Goal: Task Accomplishment & Management: Complete application form

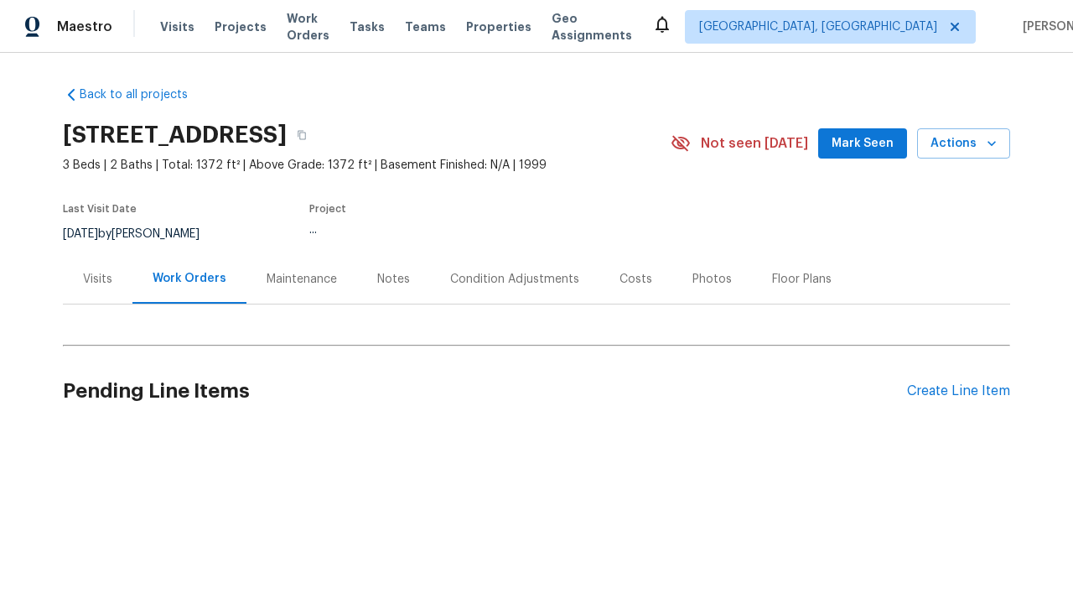
click at [958, 391] on div "Create Line Item" at bounding box center [958, 391] width 103 height 16
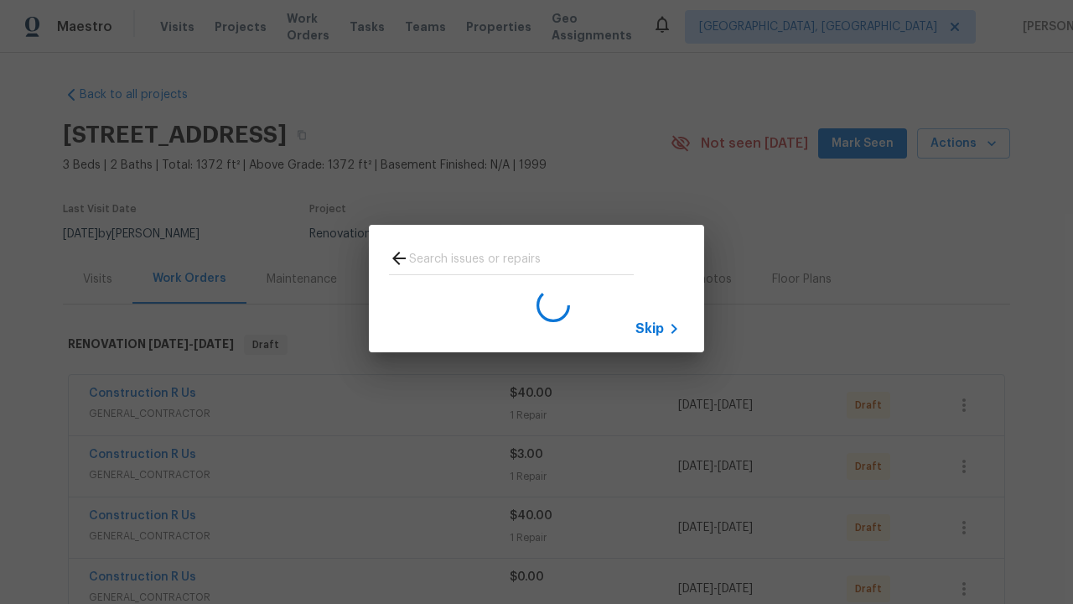
click at [650, 328] on span "Skip" at bounding box center [650, 328] width 29 height 17
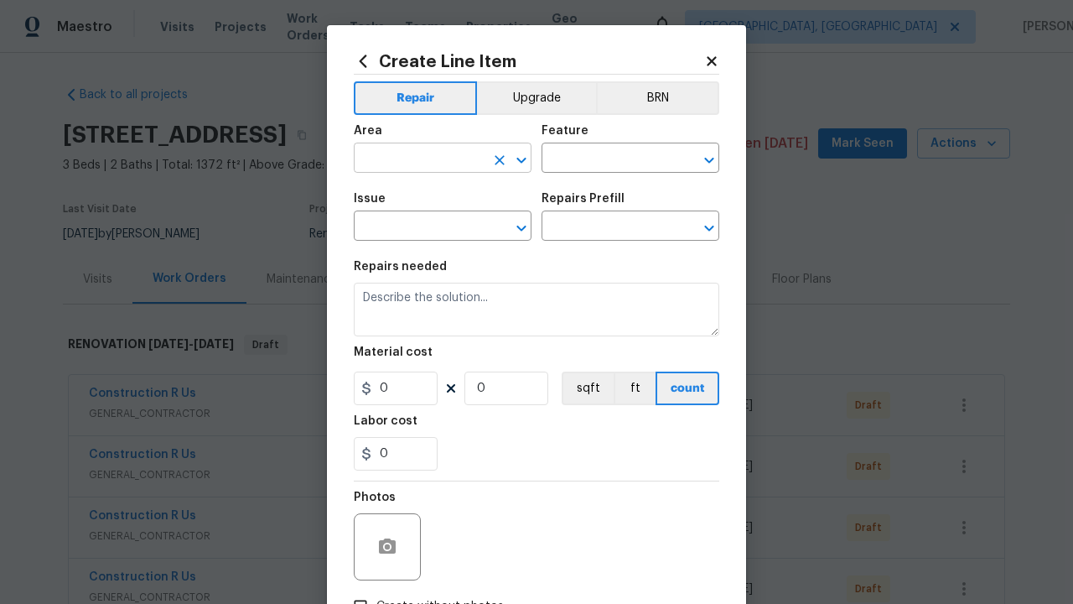
click at [419, 147] on input "text" at bounding box center [419, 160] width 131 height 26
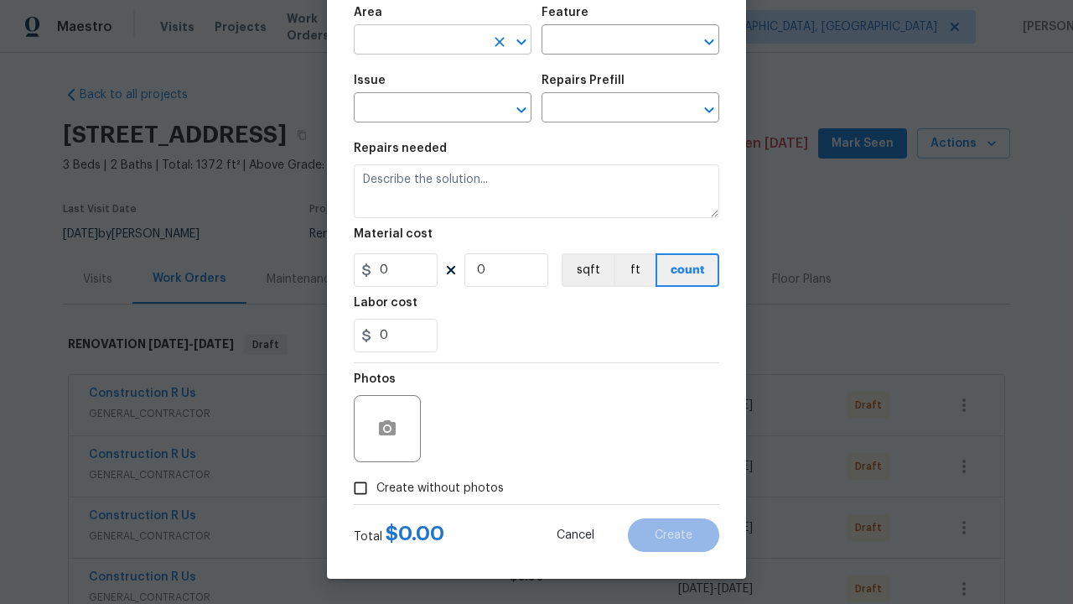
type input "Bedroom"
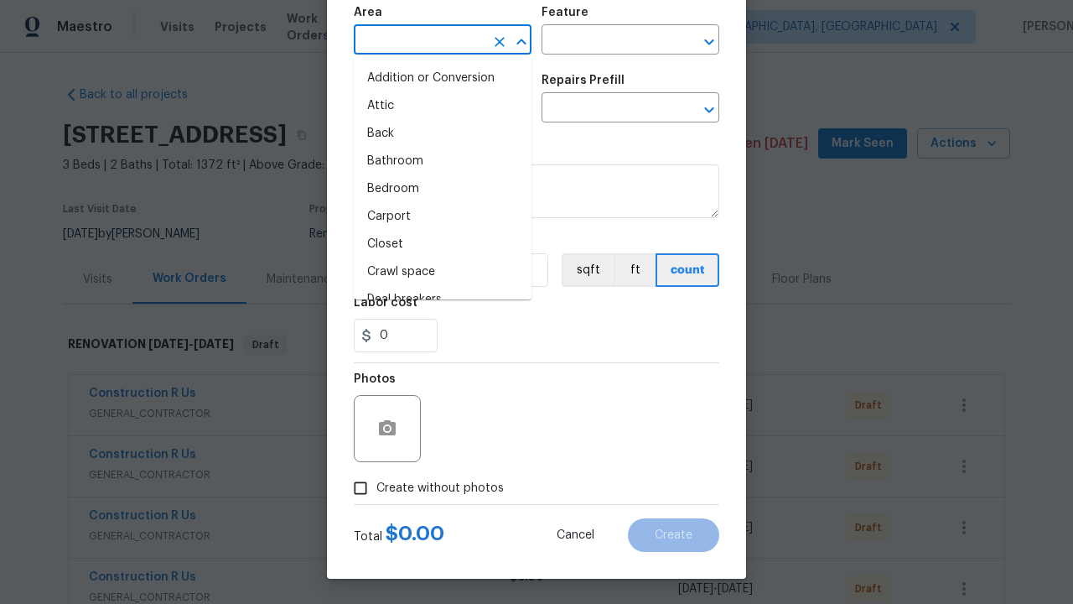
click at [443, 189] on li "Bedroom" at bounding box center [443, 189] width 178 height 28
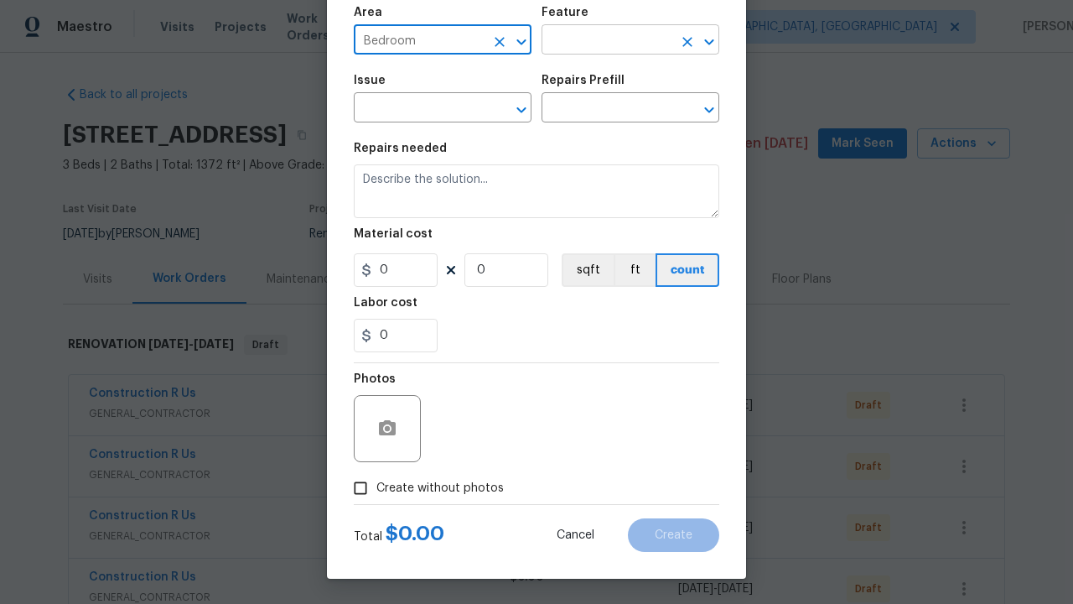
type input "Bedroom"
click at [607, 41] on input "text" at bounding box center [607, 42] width 131 height 26
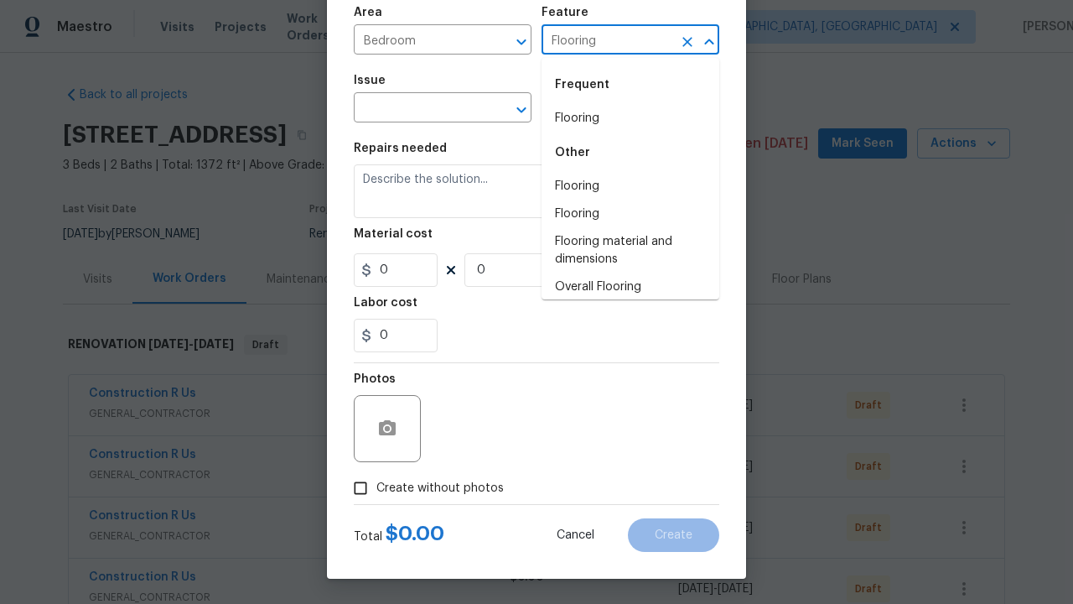
click at [631, 118] on li "Flooring" at bounding box center [631, 119] width 178 height 28
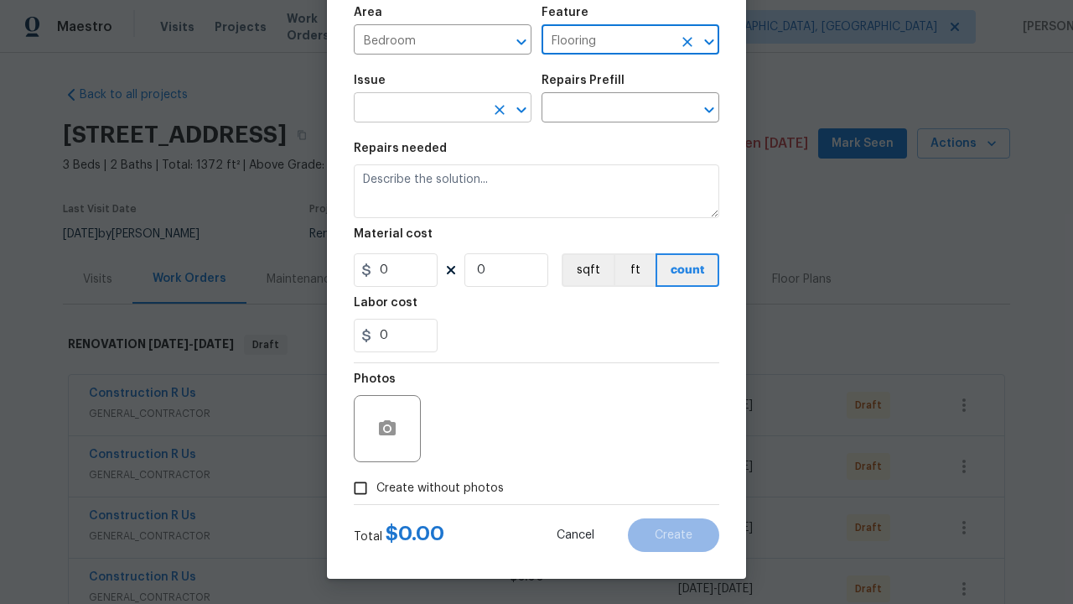
type input "Flooring"
click at [419, 109] on input "text" at bounding box center [419, 109] width 131 height 26
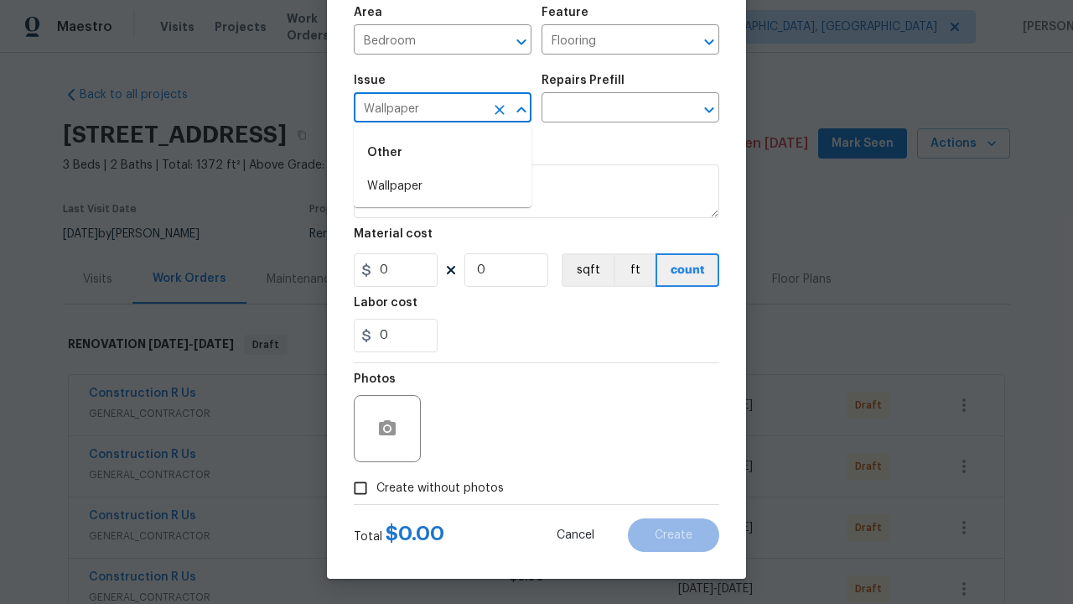
click at [443, 186] on li "Wallpaper" at bounding box center [443, 187] width 178 height 28
type input "Wallpaper"
click at [607, 109] on input "text" at bounding box center [607, 109] width 131 height 26
type input "Remove"
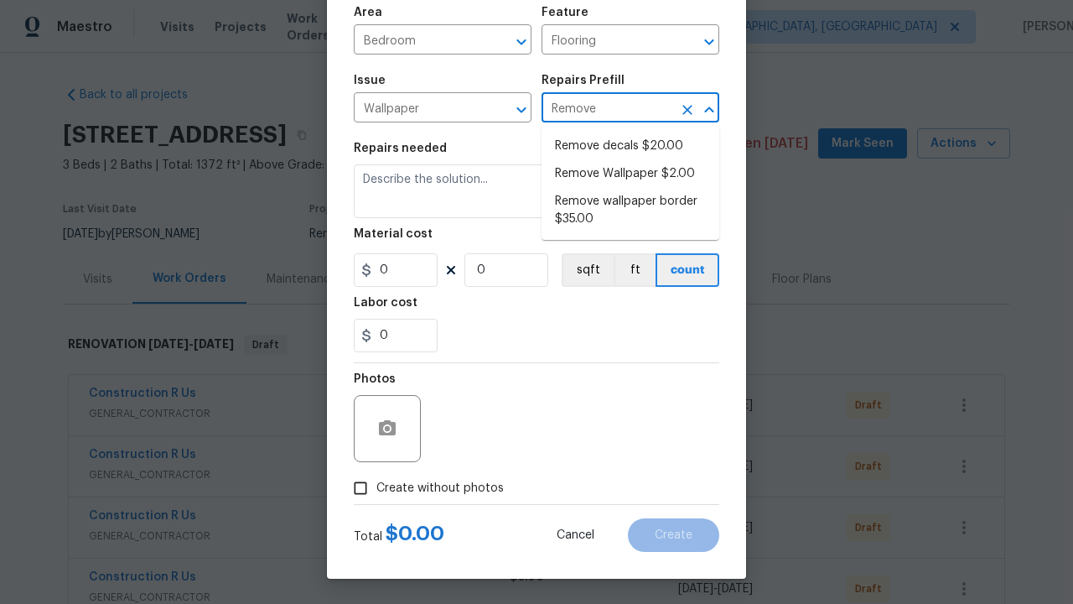
click at [631, 146] on li "Remove decals $20.00" at bounding box center [631, 146] width 178 height 28
type input "Walls and Ceiling"
type input "Remove decals $20.00"
type textarea "Remove decals from door/wall/ceiling"
type input "20"
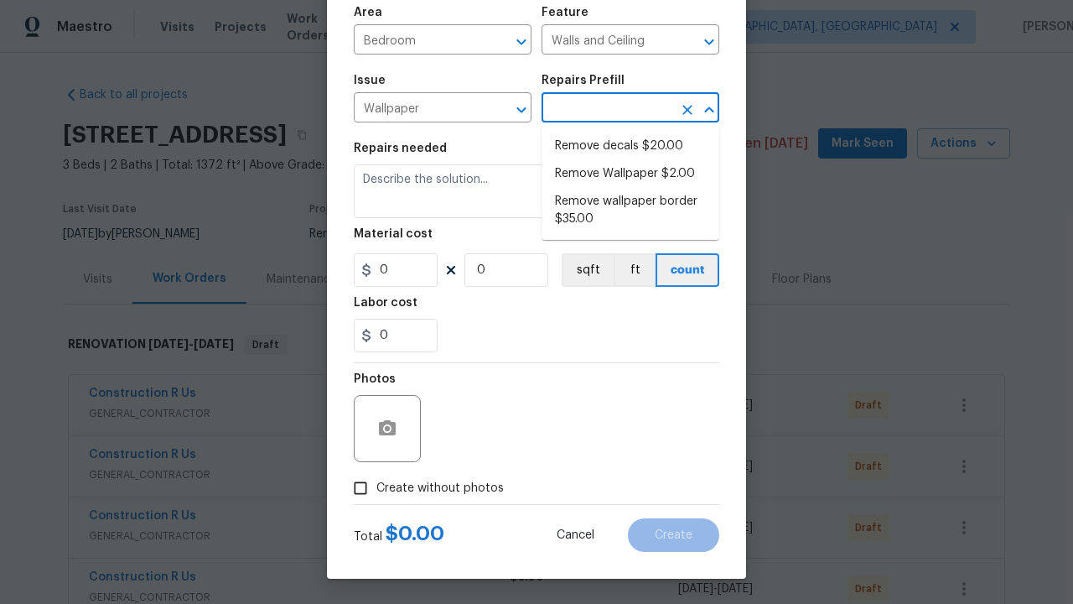
type input "1"
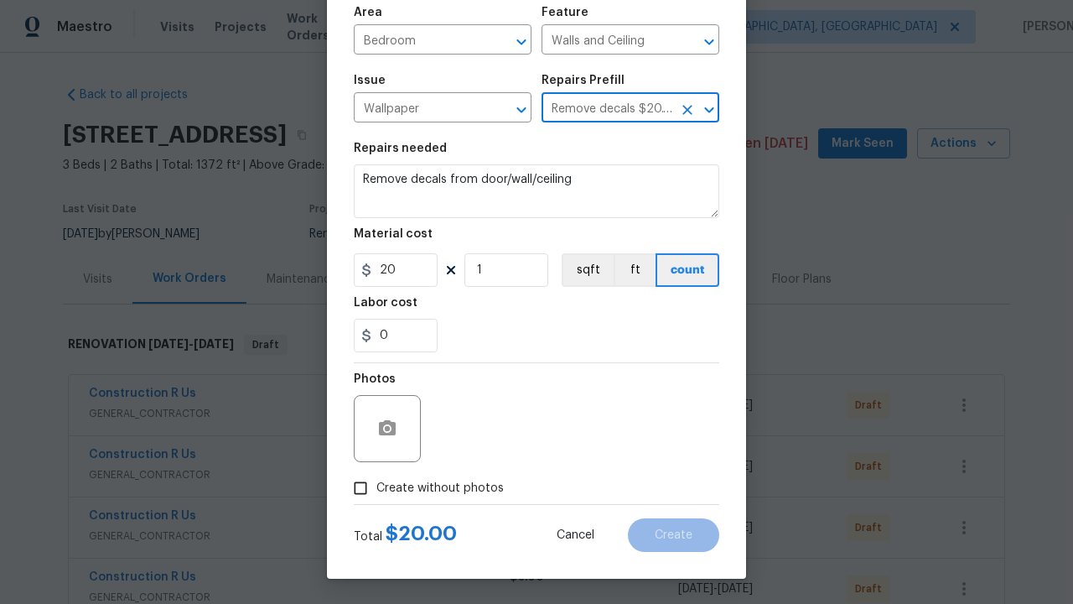
type input "Remove decals $20.00"
type input "2"
click at [586, 270] on button "sqft" at bounding box center [588, 270] width 52 height 34
click at [361, 488] on input "Create without photos" at bounding box center [361, 488] width 32 height 32
checkbox input "true"
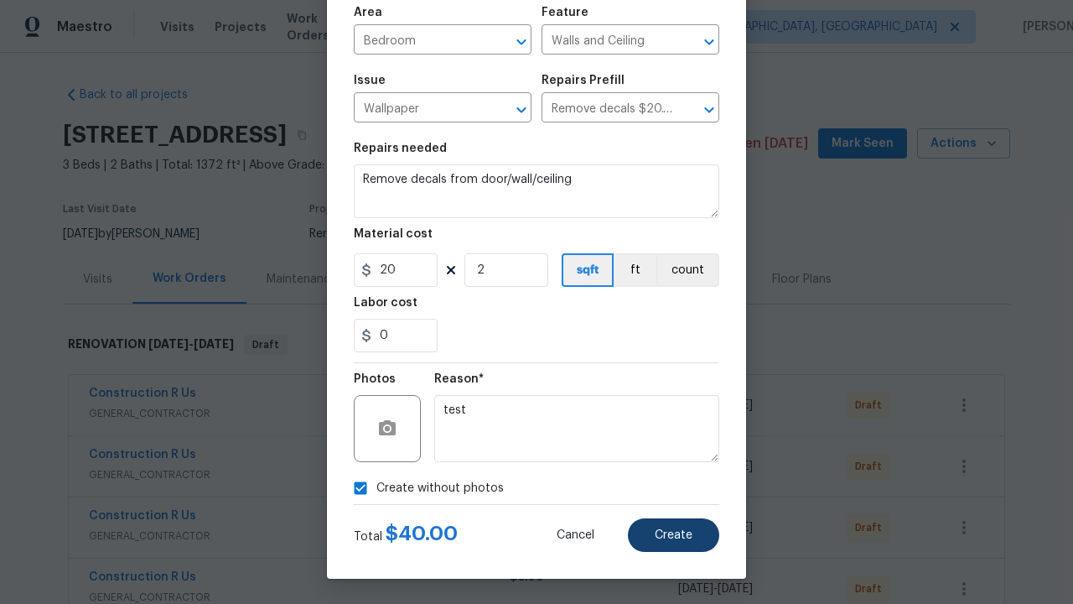
type textarea "test"
click at [674, 535] on span "Create" at bounding box center [674, 535] width 38 height 13
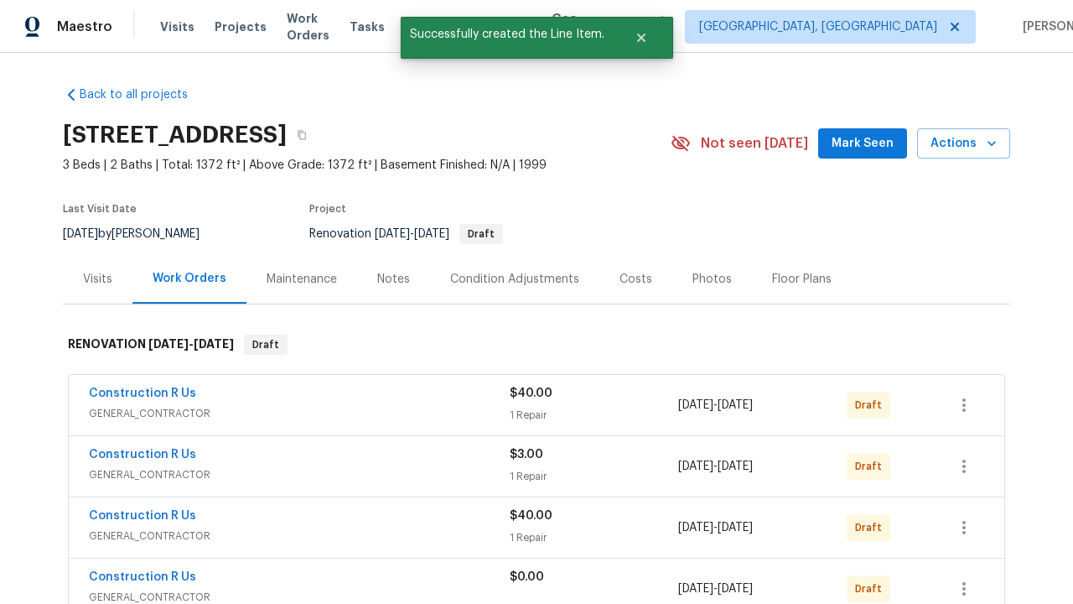
checkbox input "true"
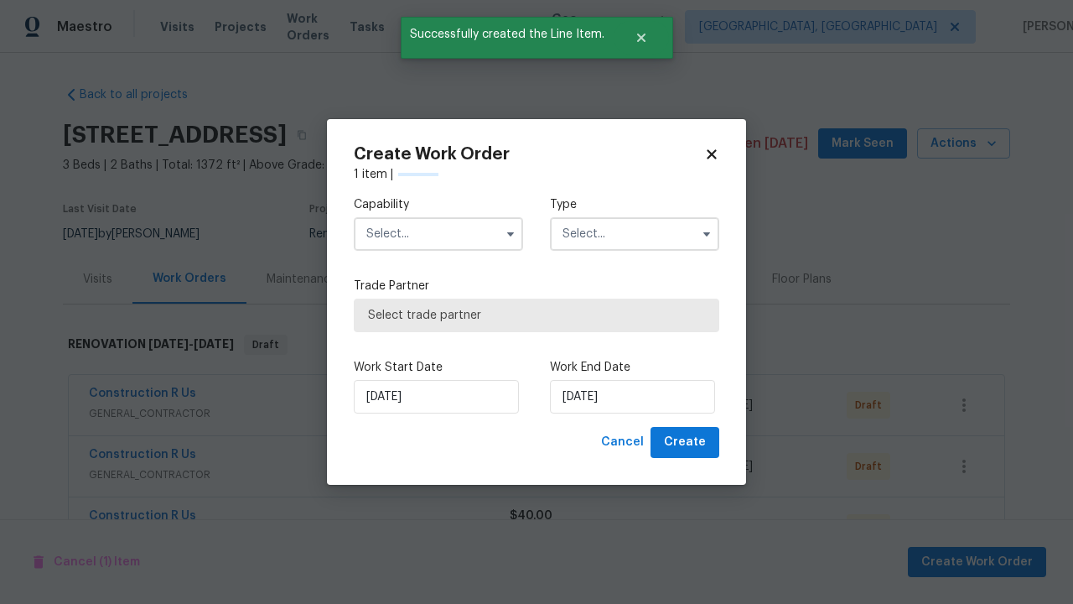
scroll to position [2262, 0]
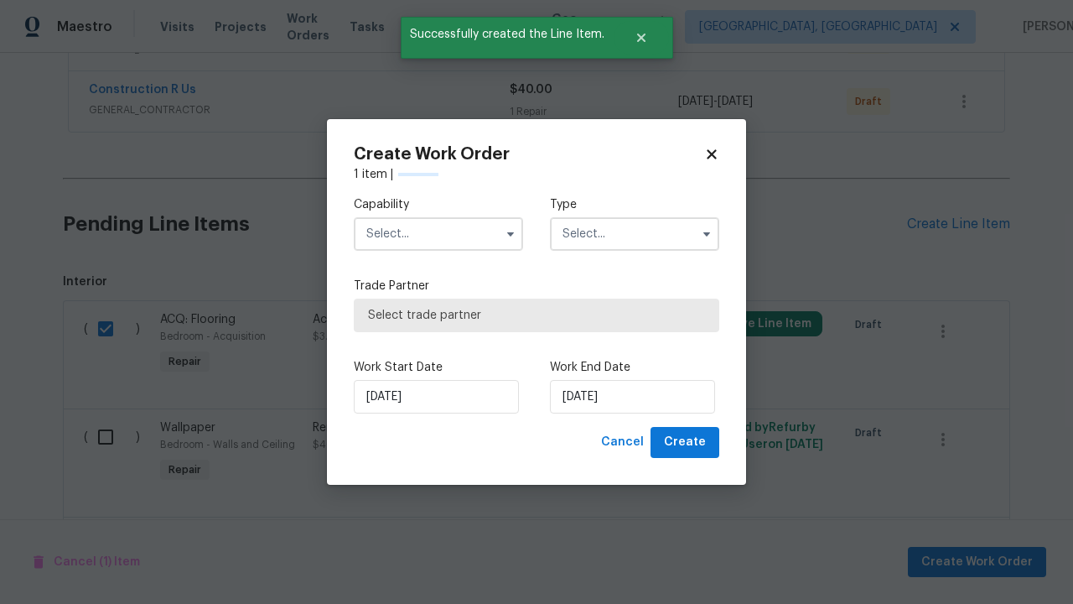
click at [439, 234] on input "text" at bounding box center [438, 234] width 169 height 34
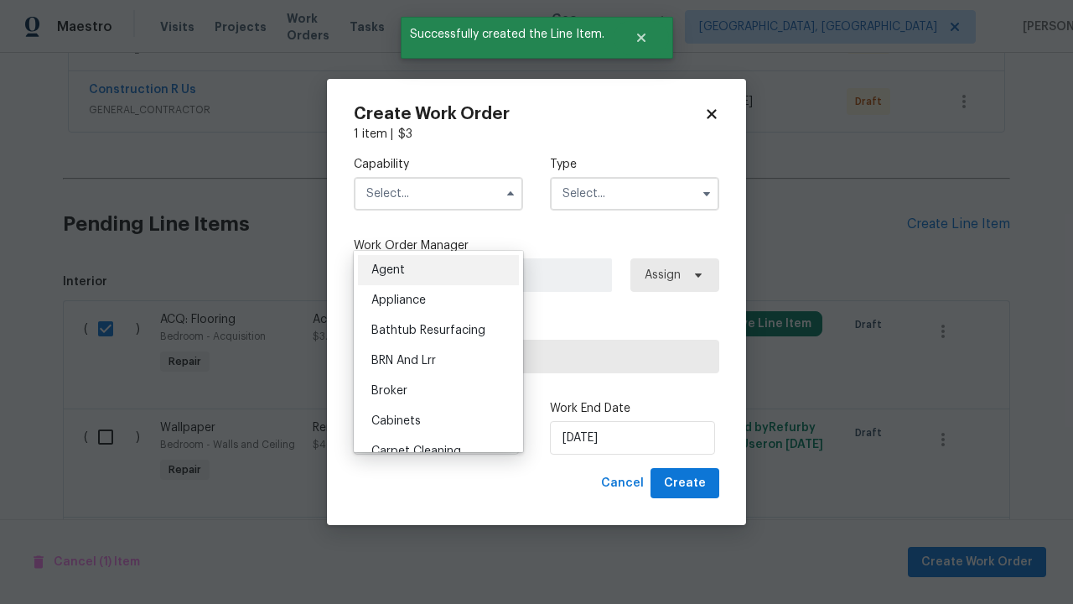
type input "General Contractor"
click at [635, 193] on input "text" at bounding box center [634, 194] width 169 height 34
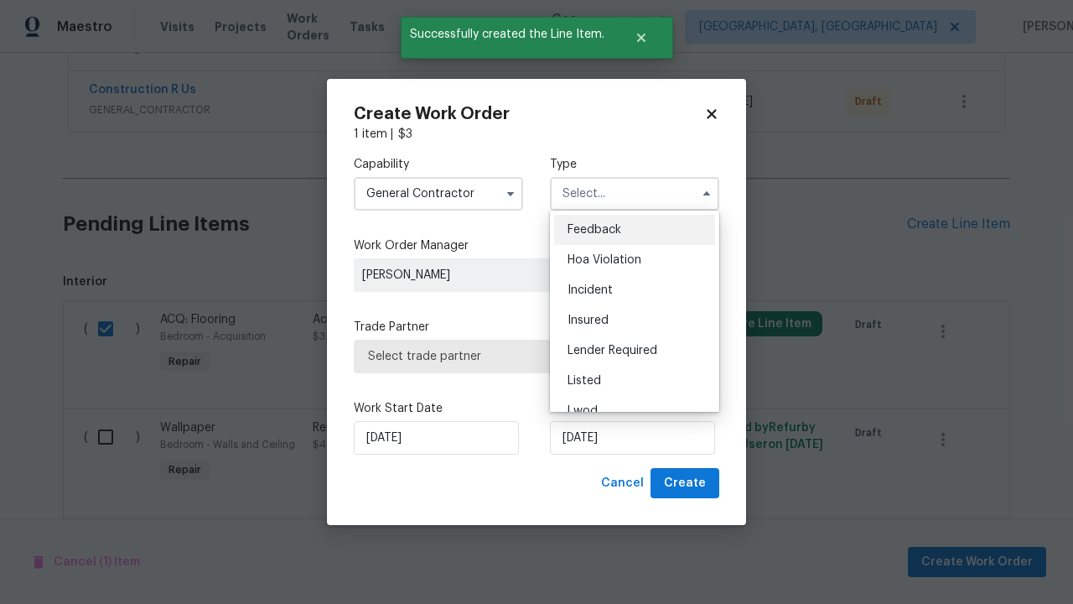
click at [598, 496] on span "Renovation" at bounding box center [599, 502] width 62 height 12
type input "Renovation"
click at [524, 356] on span "Select trade partner" at bounding box center [536, 356] width 337 height 17
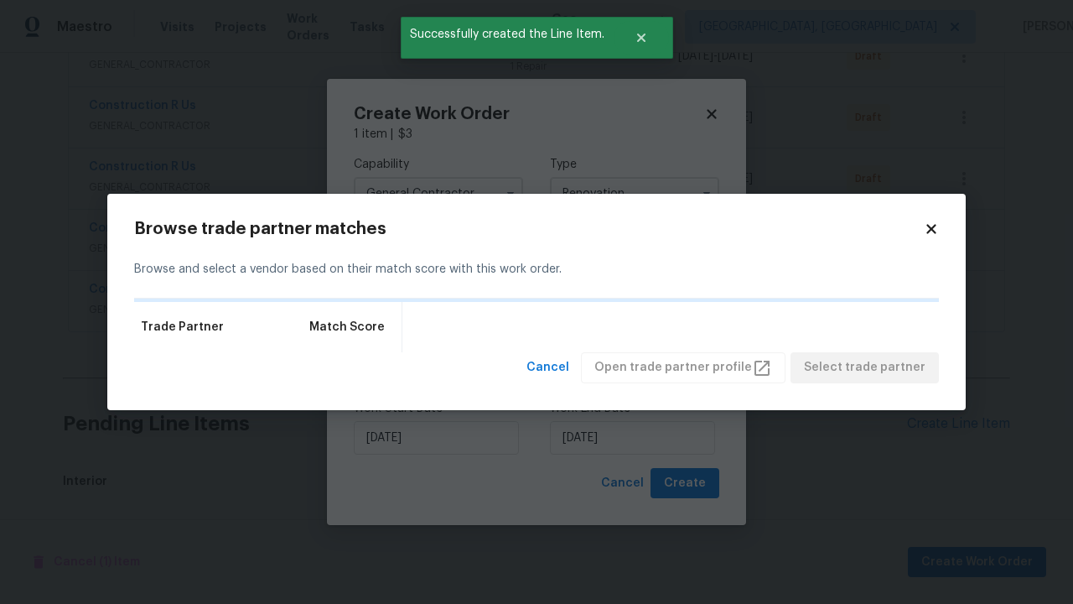
click at [870, 378] on span "Select trade partner" at bounding box center [865, 367] width 122 height 21
click at [687, 483] on span "Create" at bounding box center [685, 483] width 42 height 21
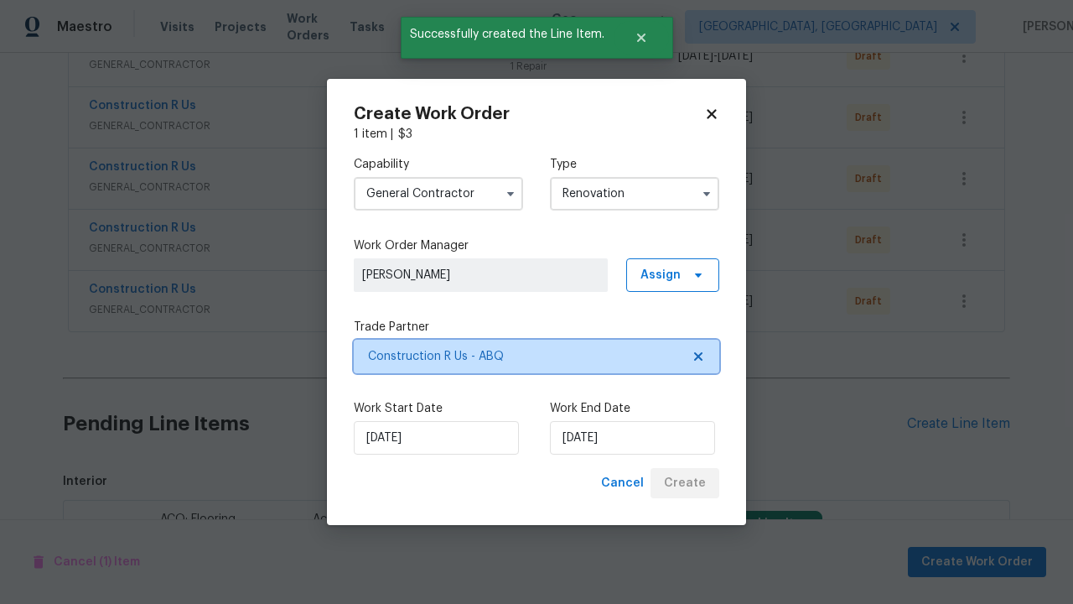
scroll to position [2262, 0]
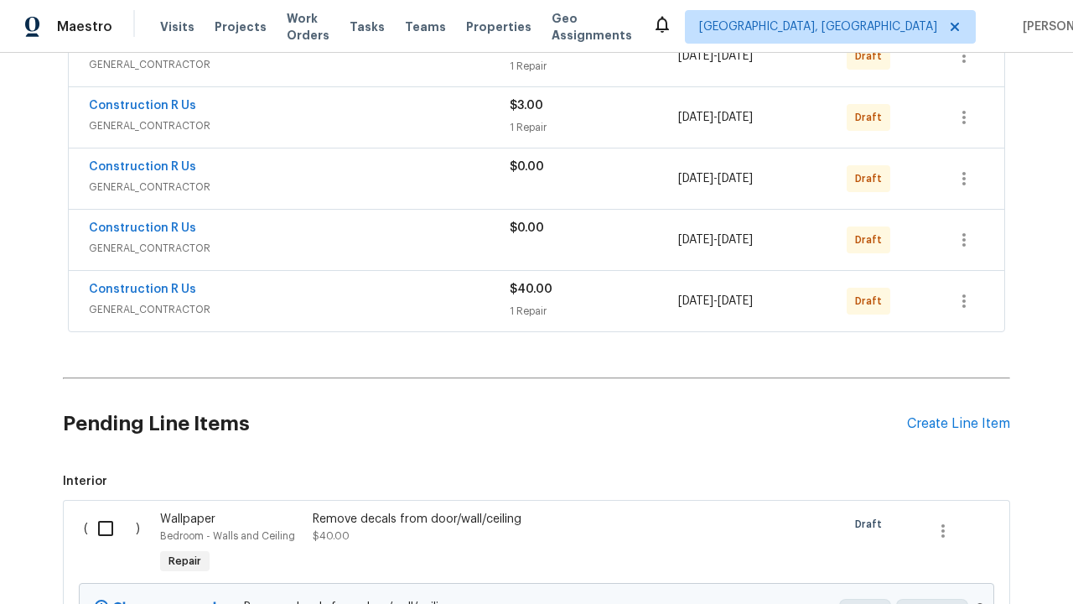
click at [964, 308] on icon "button" at bounding box center [964, 300] width 3 height 13
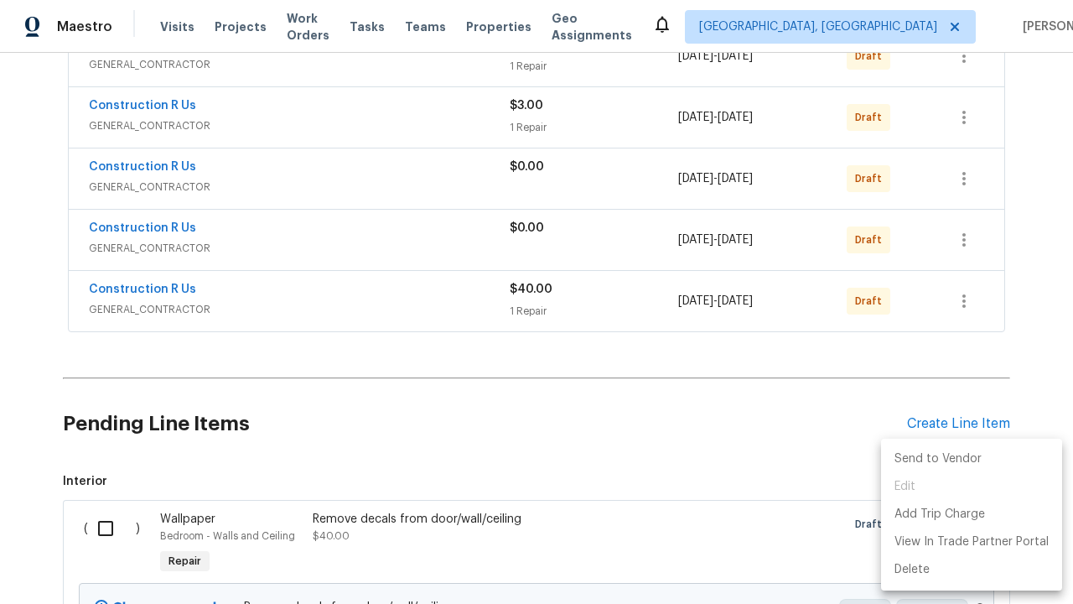
scroll to position [1841, 0]
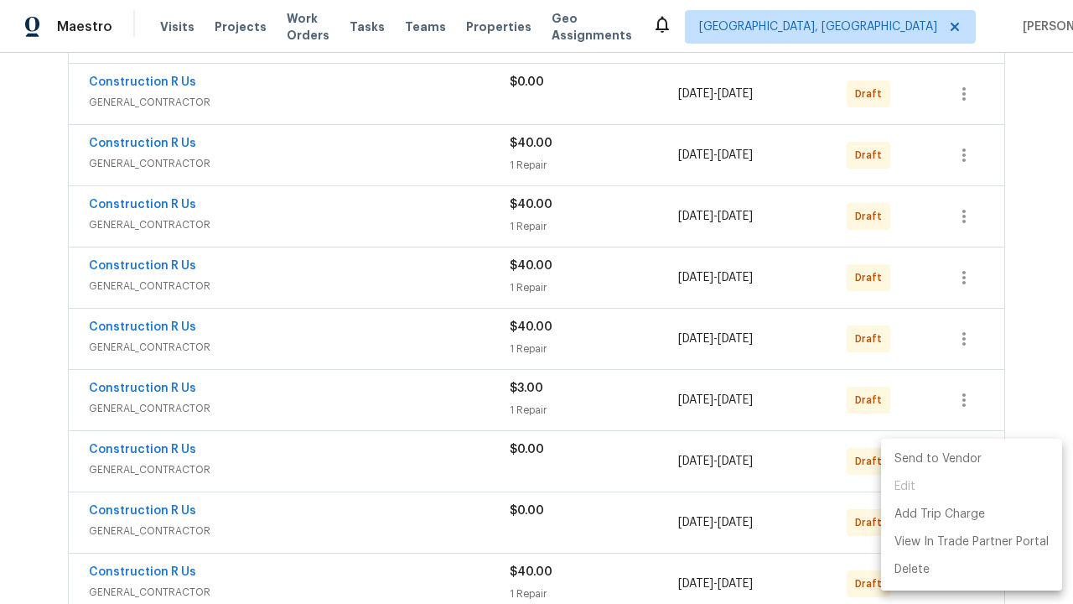
click at [970, 459] on li "Send to Vendor" at bounding box center [971, 459] width 181 height 28
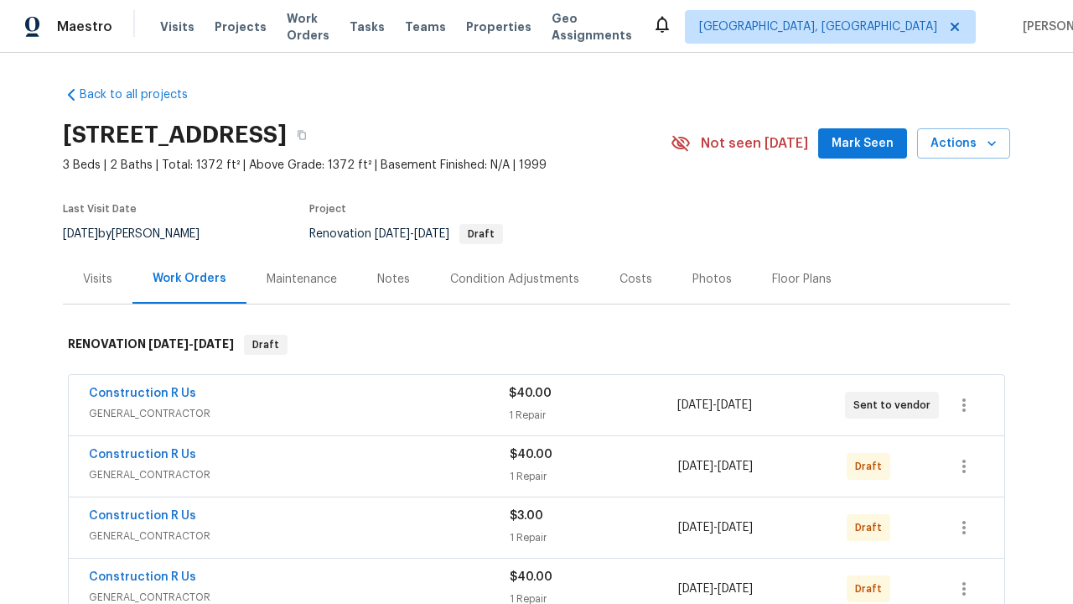
click at [964, 405] on icon "button" at bounding box center [964, 404] width 3 height 13
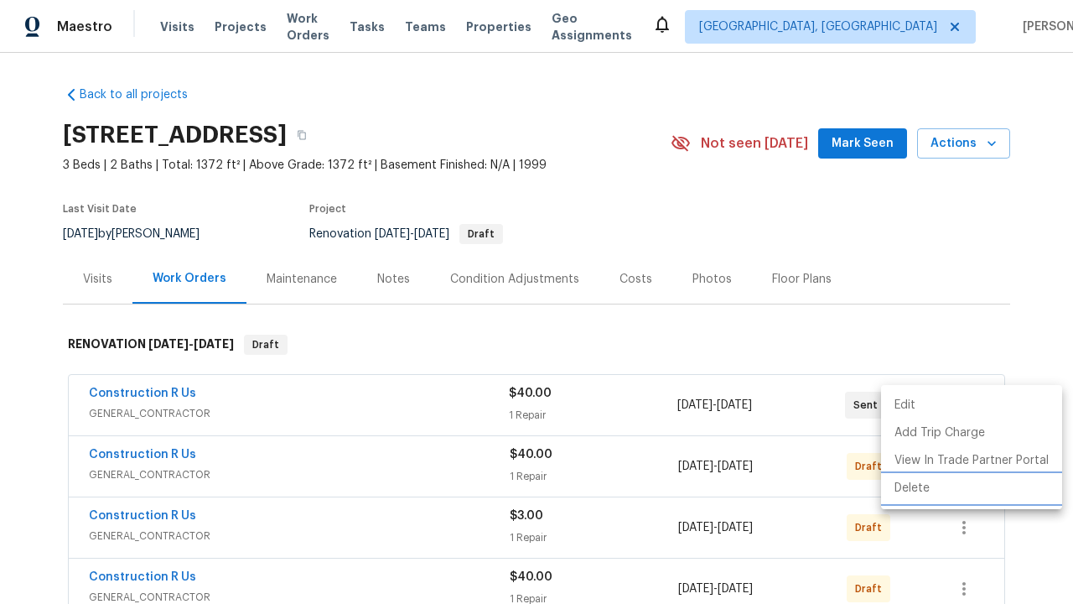
click at [970, 488] on li "Delete" at bounding box center [971, 489] width 181 height 28
